Goal: Information Seeking & Learning: Learn about a topic

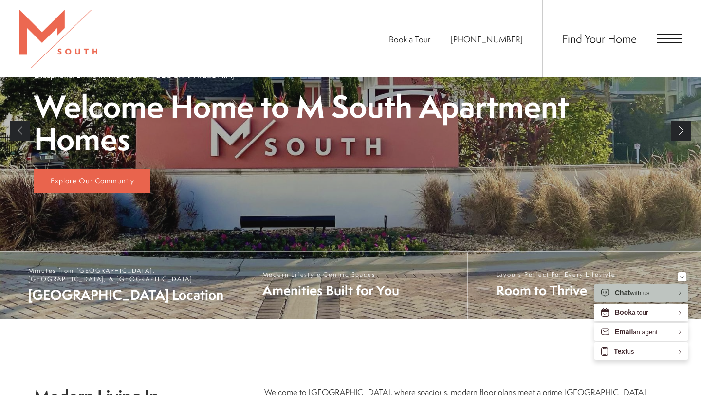
scroll to position [190, 0]
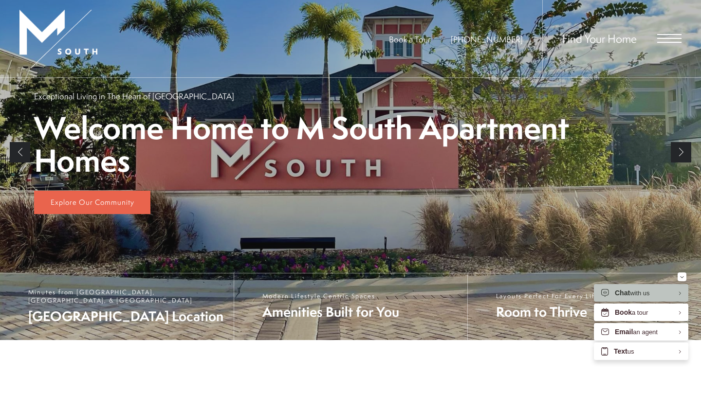
click at [672, 34] on div "Find Your Home" at bounding box center [611, 38] width 139 height 77
click at [670, 36] on span "Open Menu" at bounding box center [669, 38] width 24 height 9
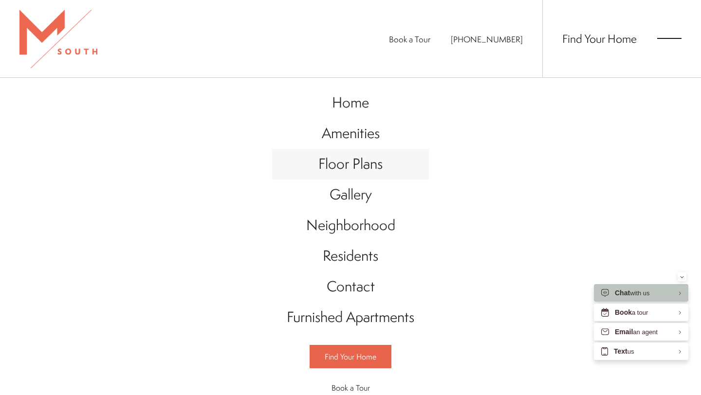
click at [379, 165] on span "Floor Plans" at bounding box center [350, 164] width 64 height 20
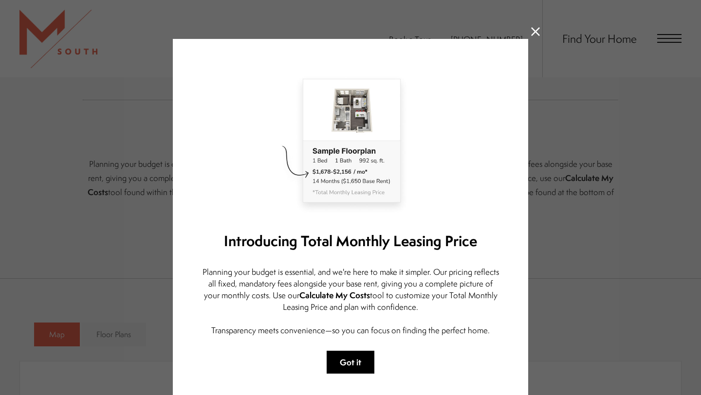
click at [347, 359] on button "Got it" at bounding box center [351, 362] width 48 height 23
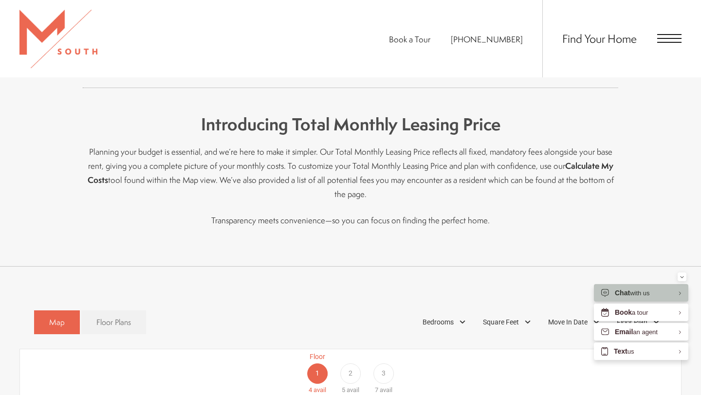
scroll to position [354, 0]
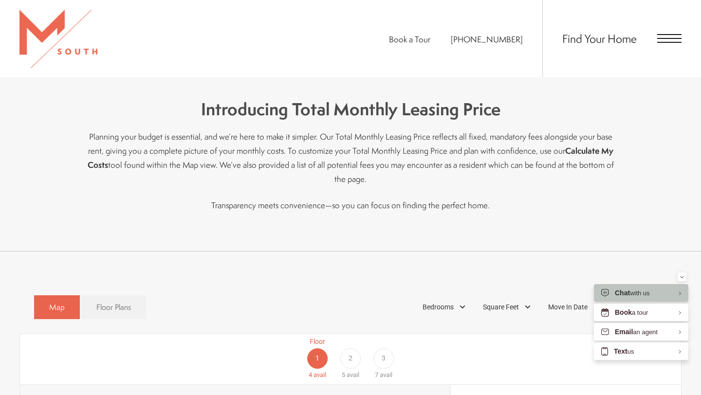
click at [675, 40] on span "Open Menu" at bounding box center [669, 38] width 24 height 9
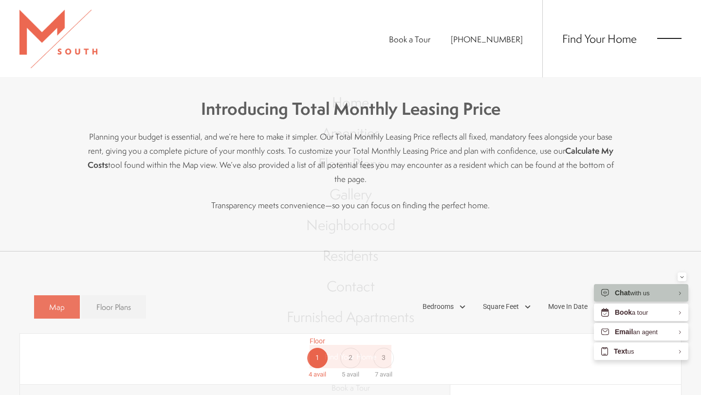
scroll to position [0, 0]
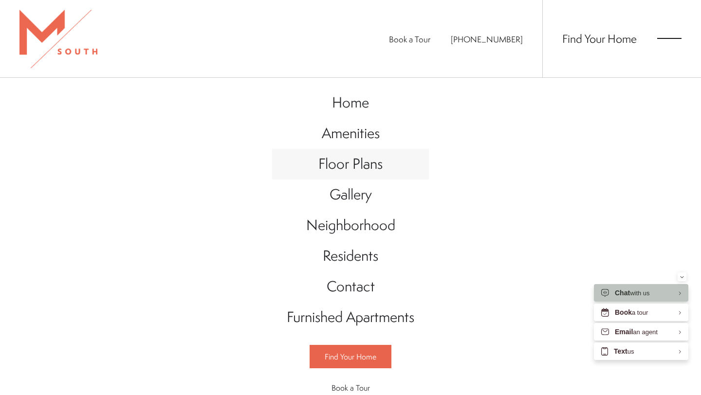
click at [363, 160] on span "Floor Plans" at bounding box center [350, 164] width 64 height 20
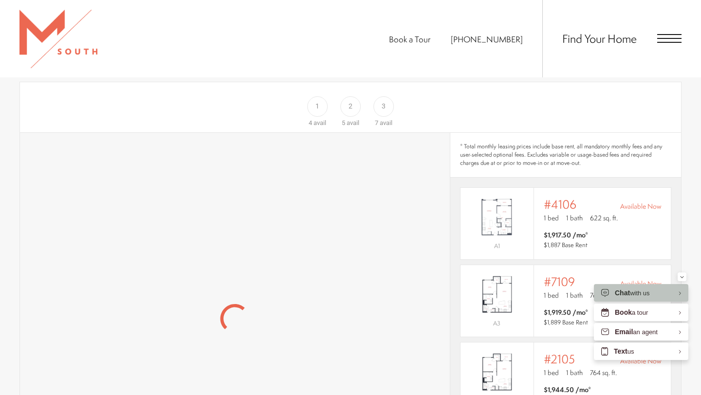
scroll to position [604, 0]
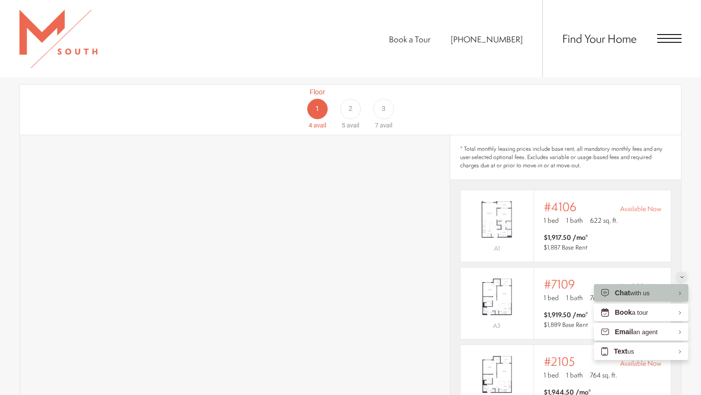
click at [683, 279] on div "Minimize" at bounding box center [682, 277] width 4 height 9
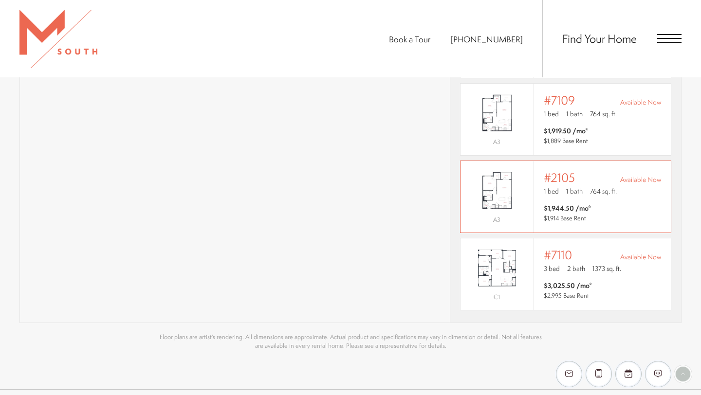
scroll to position [800, 0]
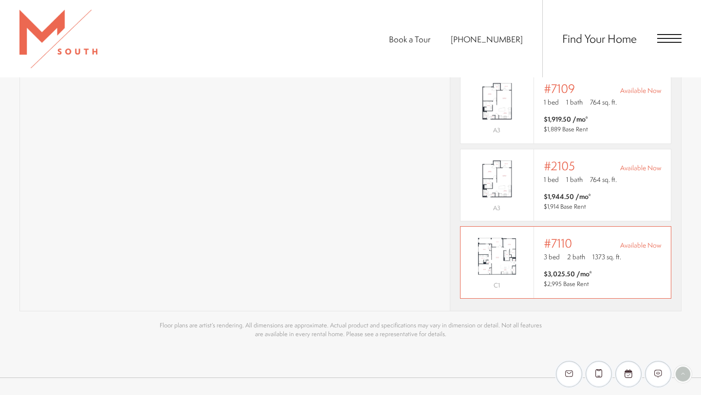
click at [555, 252] on div "3 bed 2 bath 1373 sq. ft." at bounding box center [602, 258] width 117 height 12
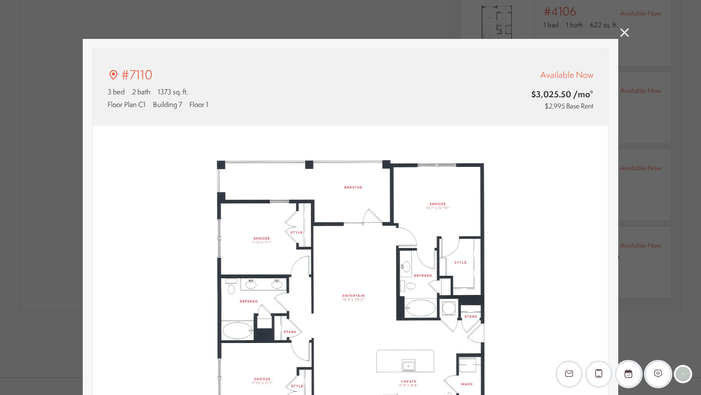
type input "**********"
click at [625, 31] on icon at bounding box center [624, 32] width 9 height 9
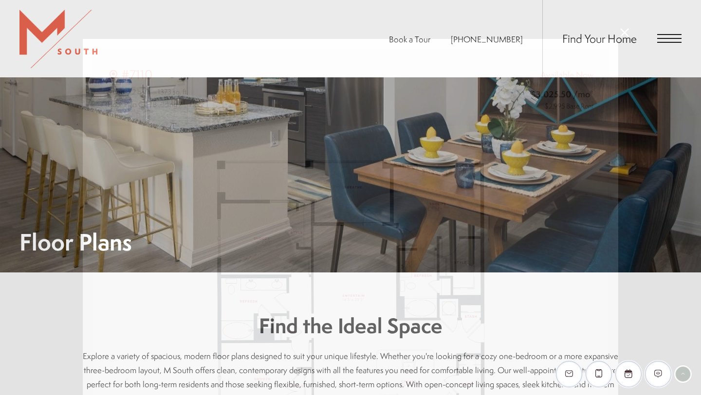
scroll to position [800, 0]
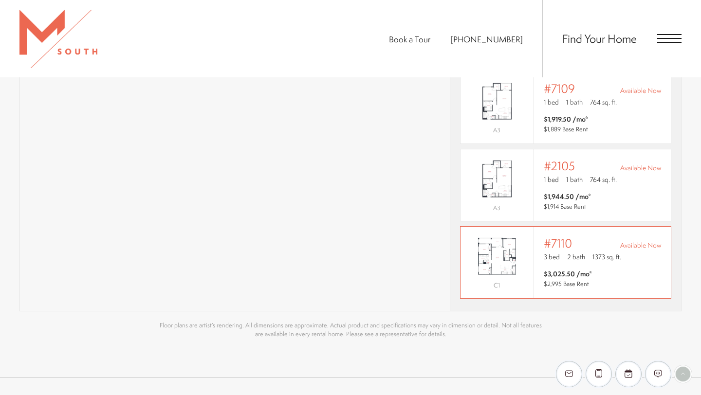
click at [494, 239] on img "View #7110" at bounding box center [497, 256] width 73 height 46
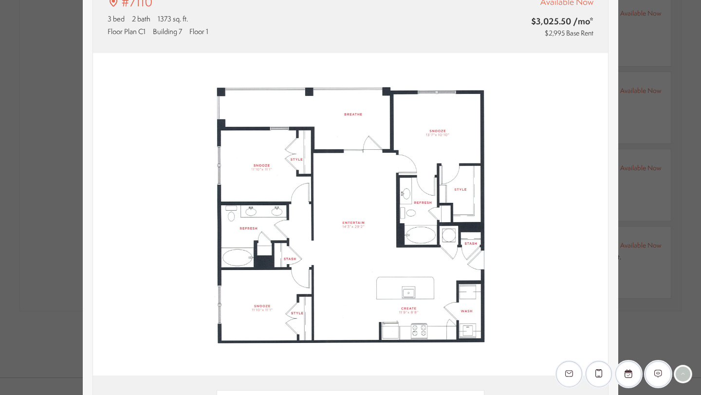
scroll to position [0, 0]
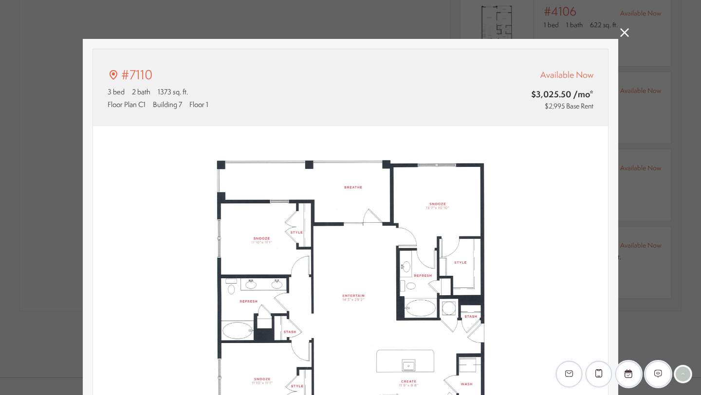
click at [622, 34] on icon at bounding box center [624, 32] width 9 height 9
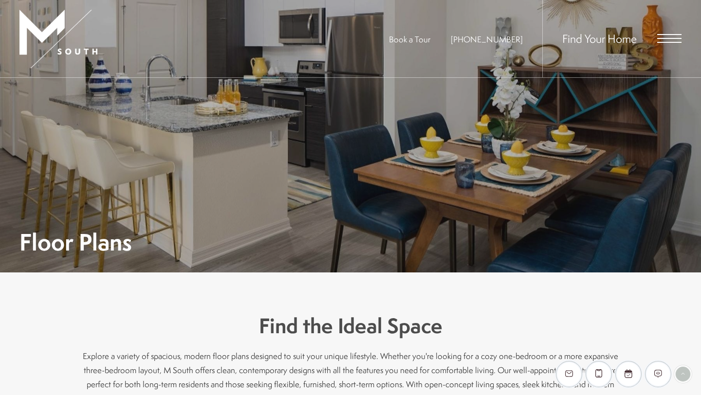
click at [661, 44] on div "Find Your Home" at bounding box center [611, 38] width 139 height 77
click at [665, 43] on div "Find Your Home" at bounding box center [611, 38] width 139 height 77
click at [665, 39] on span "Open Menu" at bounding box center [669, 38] width 24 height 9
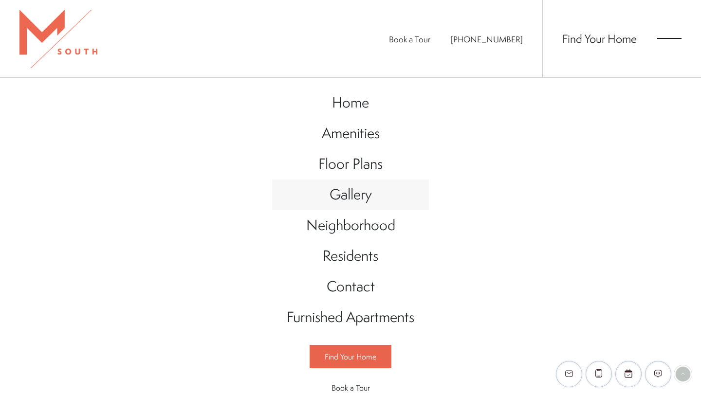
click at [359, 192] on span "Gallery" at bounding box center [351, 195] width 42 height 20
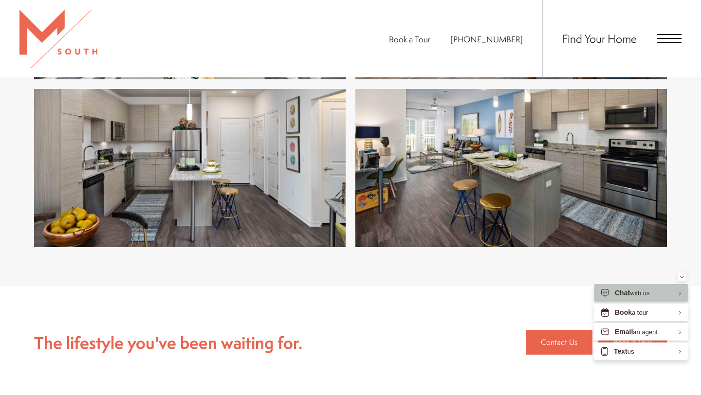
scroll to position [1921, 0]
